Goal: Find specific page/section: Find specific page/section

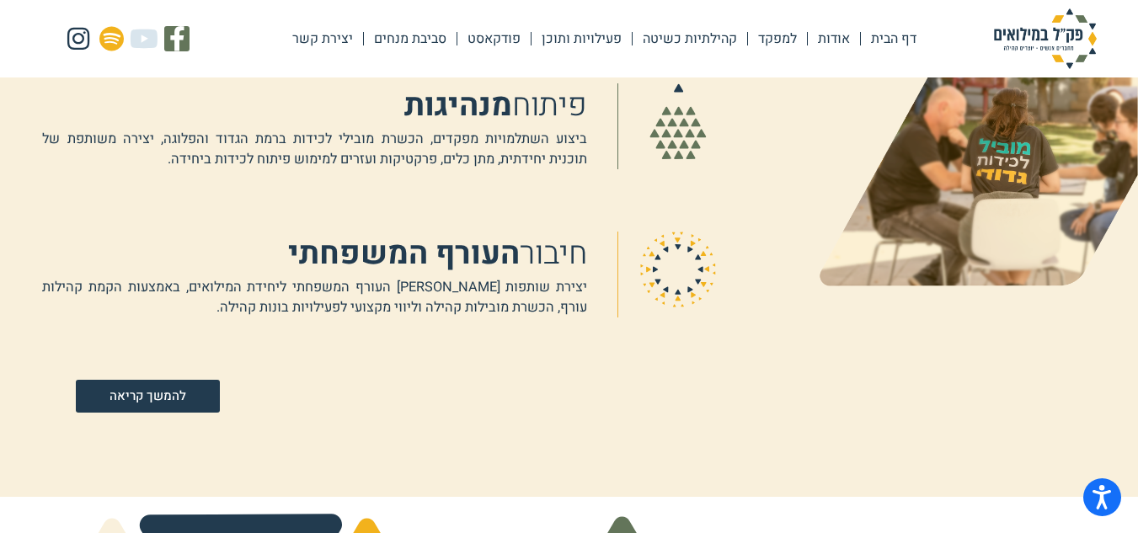
scroll to position [1348, 0]
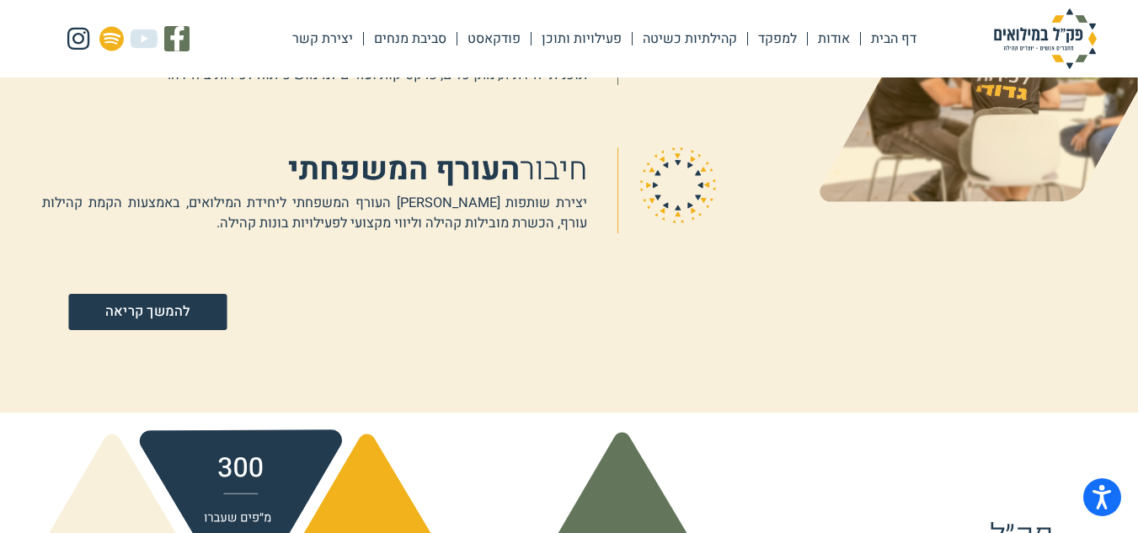
click at [163, 319] on span "להמשך קריאה" at bounding box center [148, 312] width 84 height 14
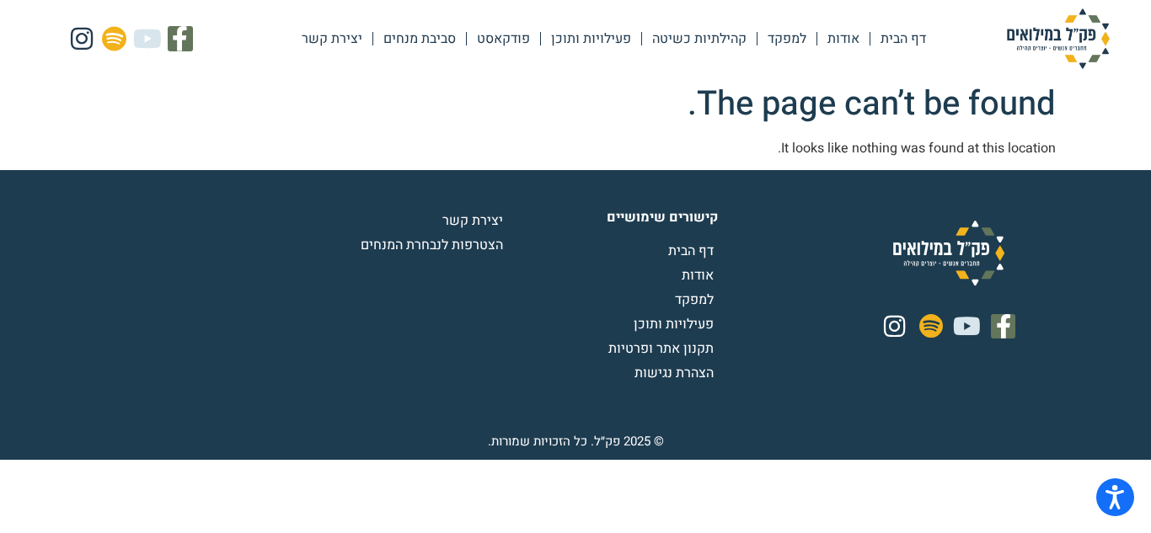
click at [843, 38] on link "אודות" at bounding box center [843, 38] width 52 height 39
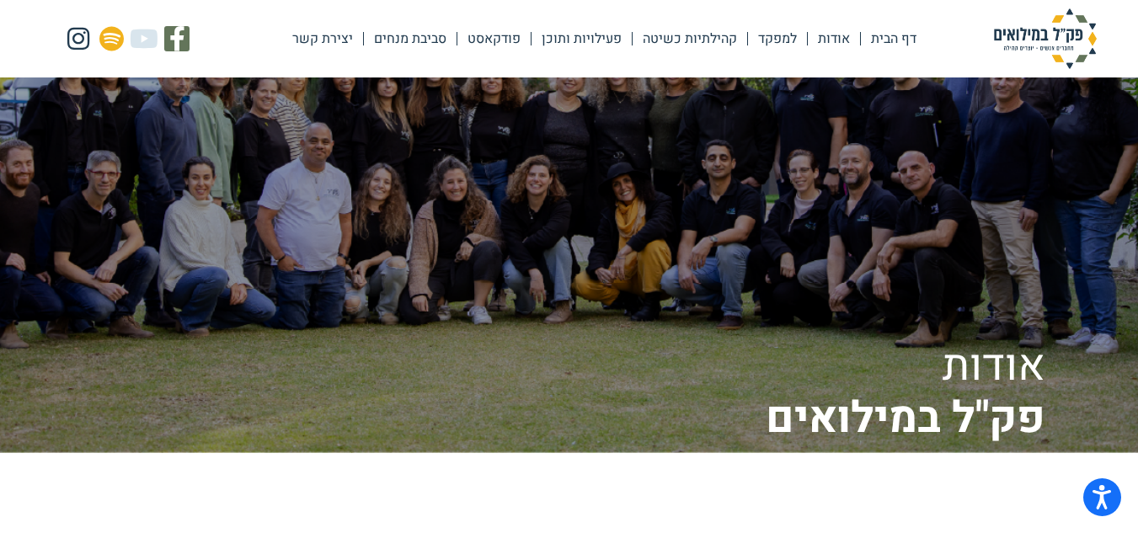
scroll to position [96, 0]
